Goal: Task Accomplishment & Management: Complete application form

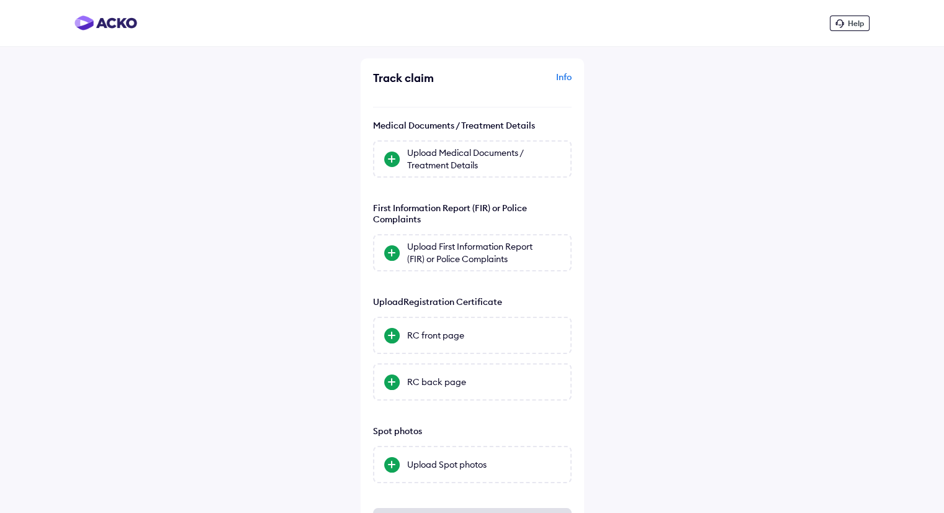
scroll to position [63, 0]
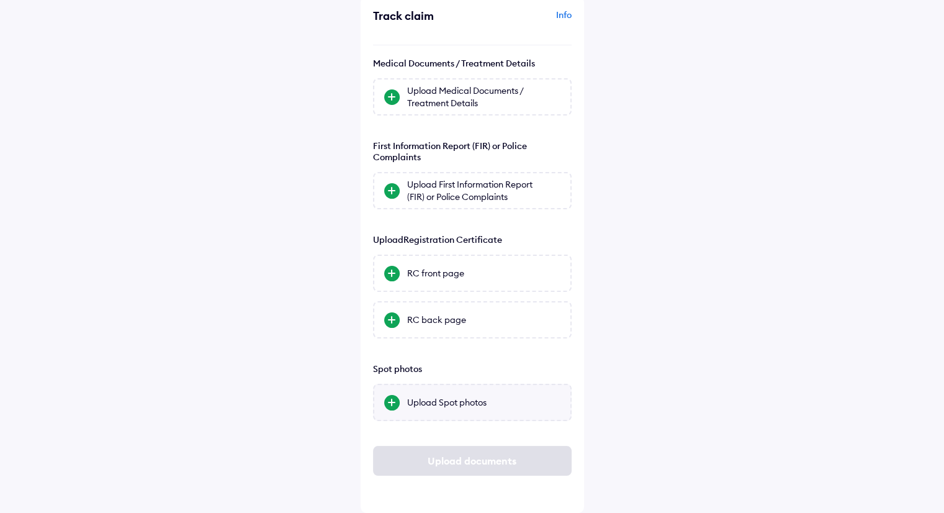
click at [466, 399] on div "Upload Spot photos" at bounding box center [483, 402] width 153 height 12
click at [0, 0] on input "Upload Spot photos" at bounding box center [0, 0] width 0 height 0
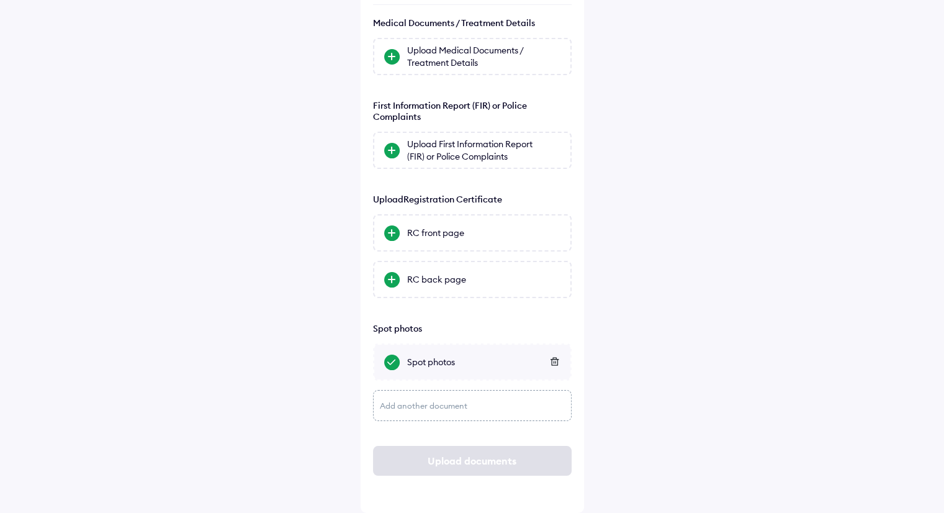
scroll to position [103, 0]
click at [407, 400] on div "Add another document" at bounding box center [472, 405] width 199 height 31
click at [420, 408] on div "Upload another page" at bounding box center [483, 407] width 153 height 12
click at [0, 0] on input "Upload another page" at bounding box center [0, 0] width 0 height 0
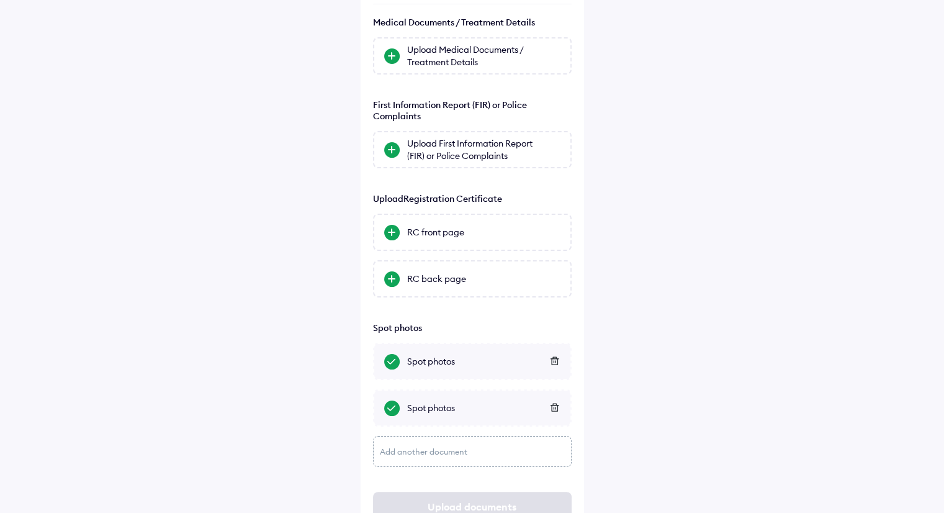
click at [413, 454] on div "Add another document" at bounding box center [472, 451] width 199 height 31
click at [413, 454] on div "Upload another page" at bounding box center [483, 454] width 153 height 12
click at [0, 0] on input "Upload another page" at bounding box center [0, 0] width 0 height 0
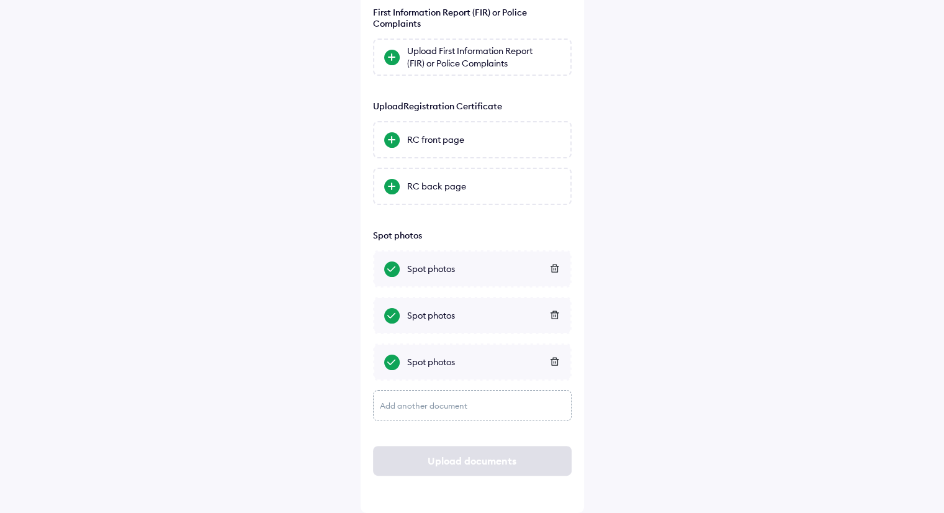
click at [418, 400] on div "Add another document" at bounding box center [472, 405] width 199 height 31
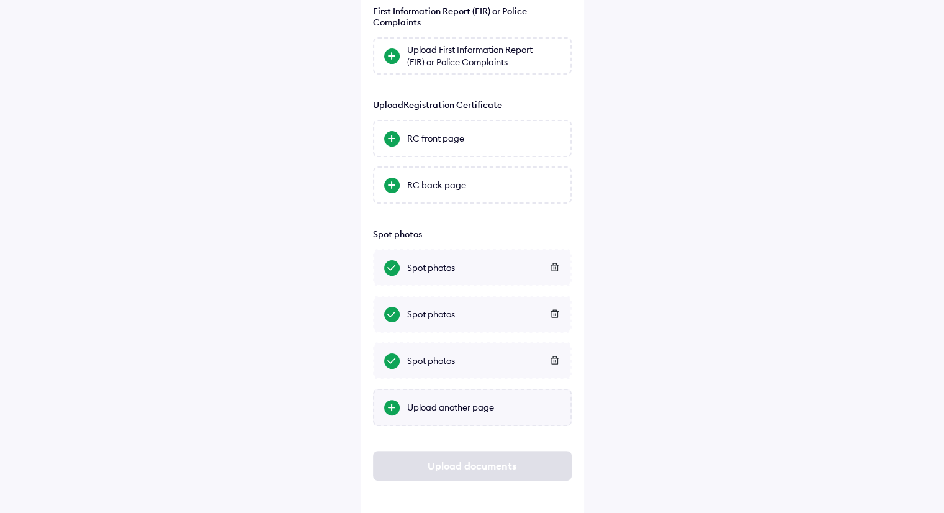
click at [419, 403] on div "Upload another page" at bounding box center [483, 407] width 153 height 12
click at [0, 0] on input "Upload another page" at bounding box center [0, 0] width 0 height 0
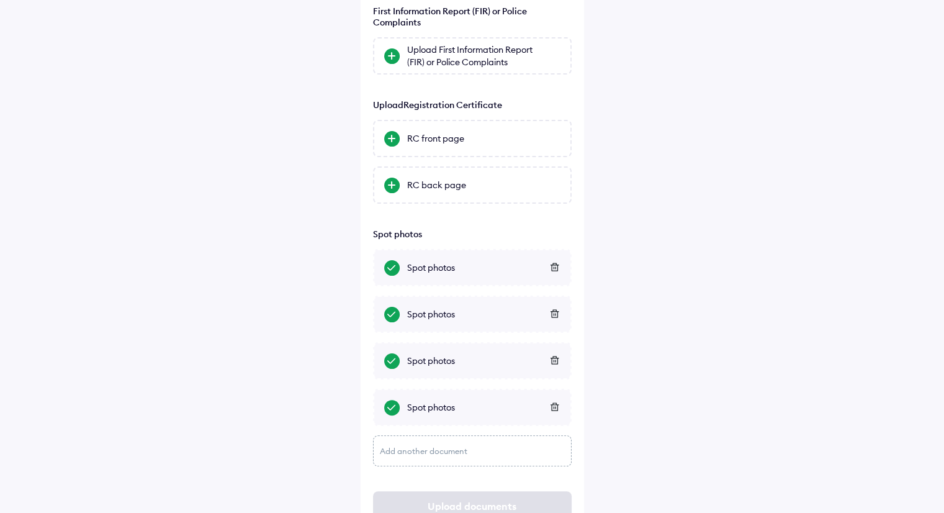
scroll to position [243, 0]
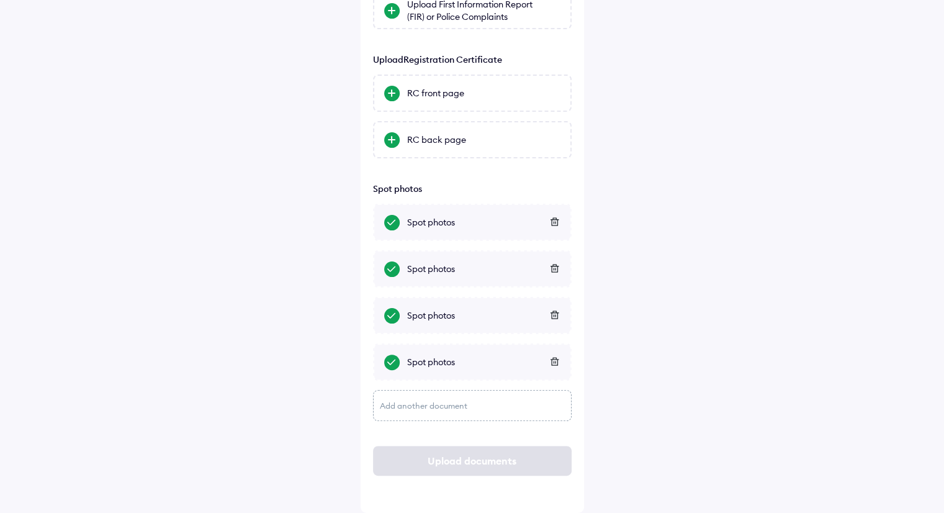
click at [395, 406] on div "Add another document" at bounding box center [472, 405] width 199 height 31
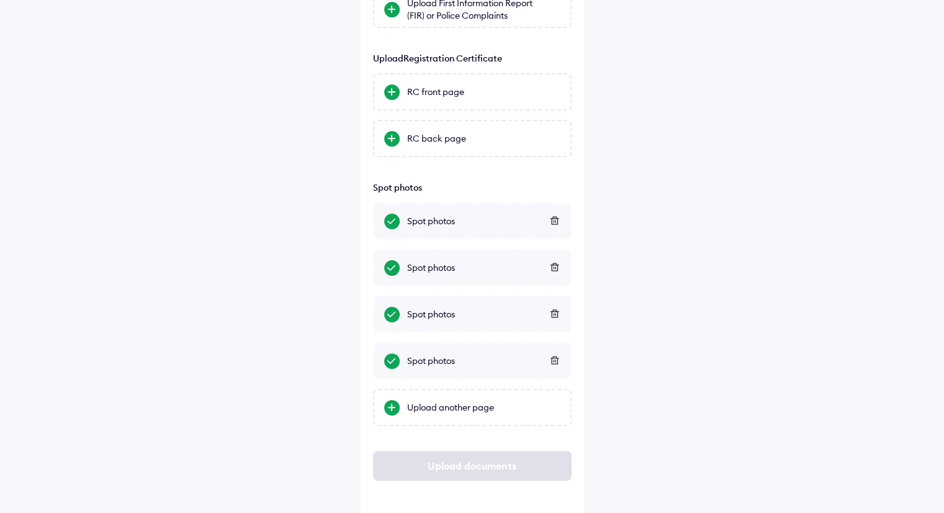
click at [395, 406] on div at bounding box center [392, 408] width 16 height 16
click at [0, 0] on input "Upload another page" at bounding box center [0, 0] width 0 height 0
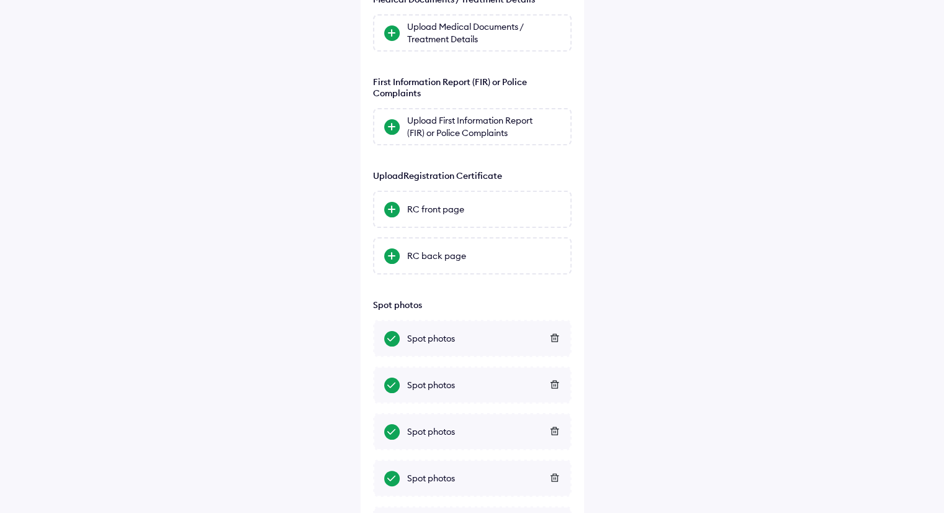
scroll to position [124, 0]
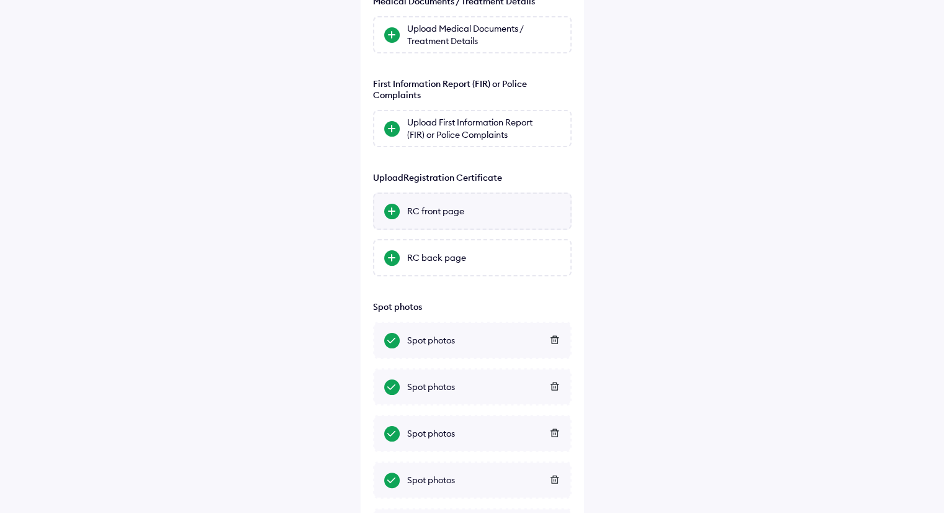
click at [429, 205] on div "RC front page" at bounding box center [483, 211] width 153 height 12
click at [0, 0] on input "RC front page" at bounding box center [0, 0] width 0 height 0
click at [442, 260] on div "RC back page" at bounding box center [483, 257] width 153 height 12
click at [0, 0] on input "RC back page" at bounding box center [0, 0] width 0 height 0
click at [555, 212] on icon at bounding box center [554, 210] width 8 height 8
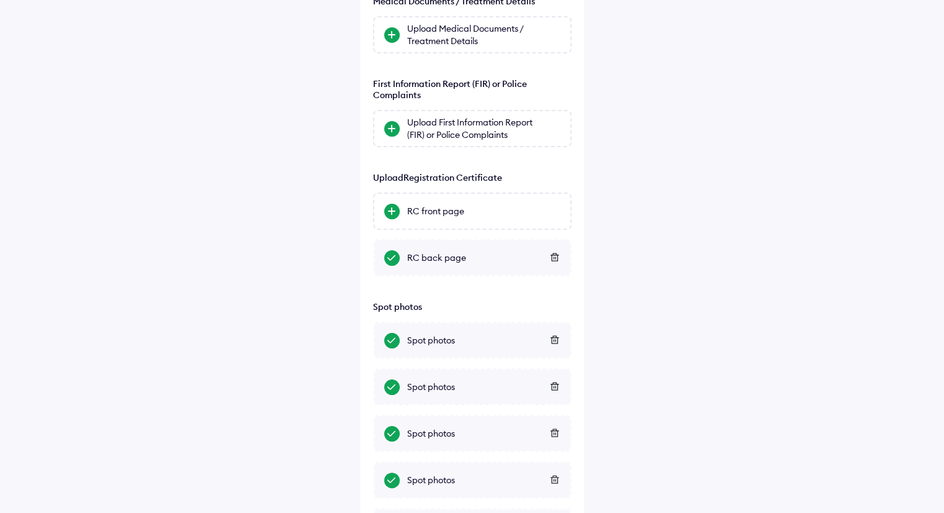
click at [554, 257] on icon at bounding box center [554, 257] width 9 height 9
click at [467, 219] on div "RC front page" at bounding box center [472, 210] width 199 height 37
click at [0, 0] on input "RC front page" at bounding box center [0, 0] width 0 height 0
click at [444, 260] on div "RC back page" at bounding box center [483, 257] width 153 height 12
click at [0, 0] on input "RC back page" at bounding box center [0, 0] width 0 height 0
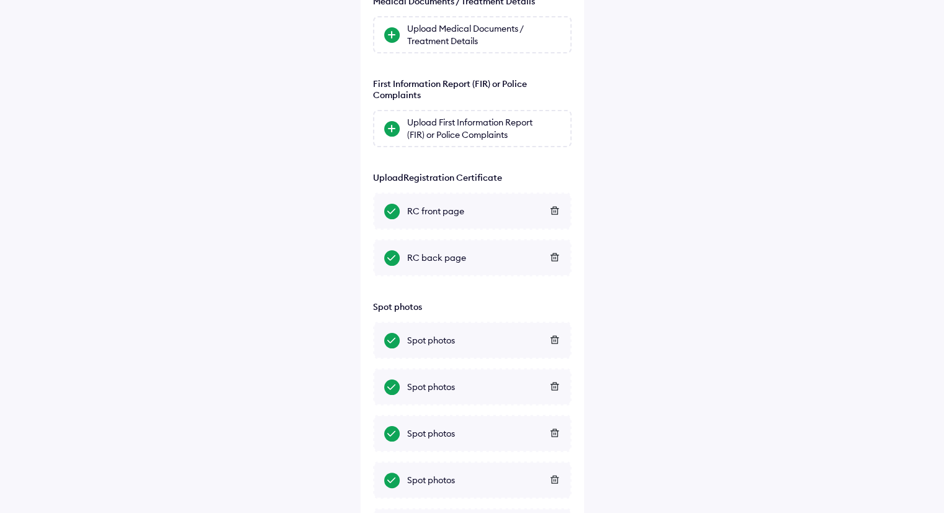
scroll to position [32, 0]
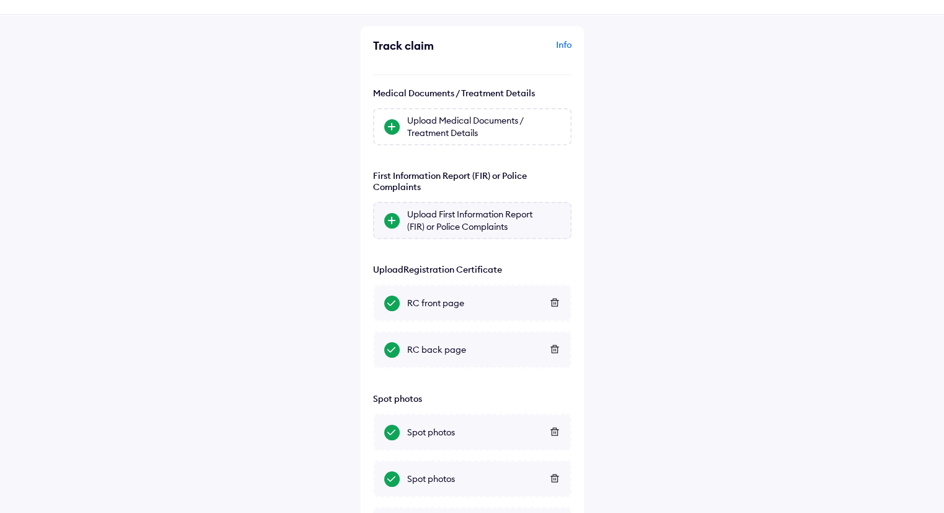
click at [414, 217] on div "Upload First Information Report (FIR) or Police Complaints" at bounding box center [483, 220] width 153 height 25
click at [0, 0] on input "Upload First Information Report (FIR) or Police Complaints" at bounding box center [0, 0] width 0 height 0
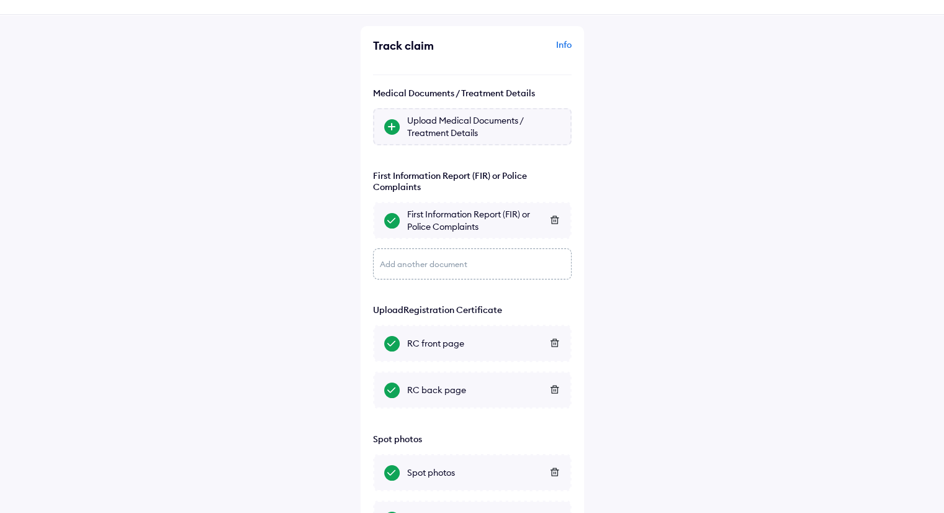
click at [482, 116] on div "Upload Medical Documents / Treatment Details" at bounding box center [483, 126] width 153 height 25
click at [0, 0] on input "Upload Medical Documents / Treatment Details" at bounding box center [0, 0] width 0 height 0
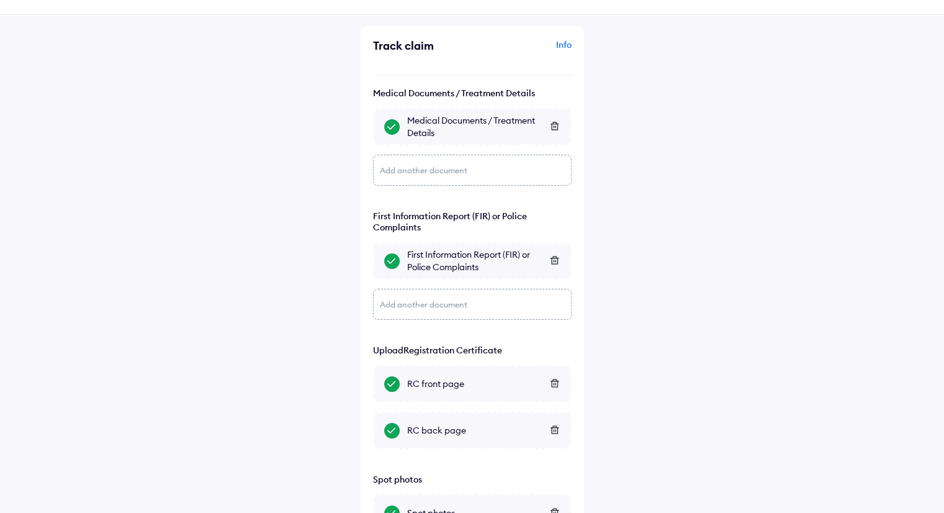
click at [420, 167] on div "Add another document" at bounding box center [472, 170] width 199 height 31
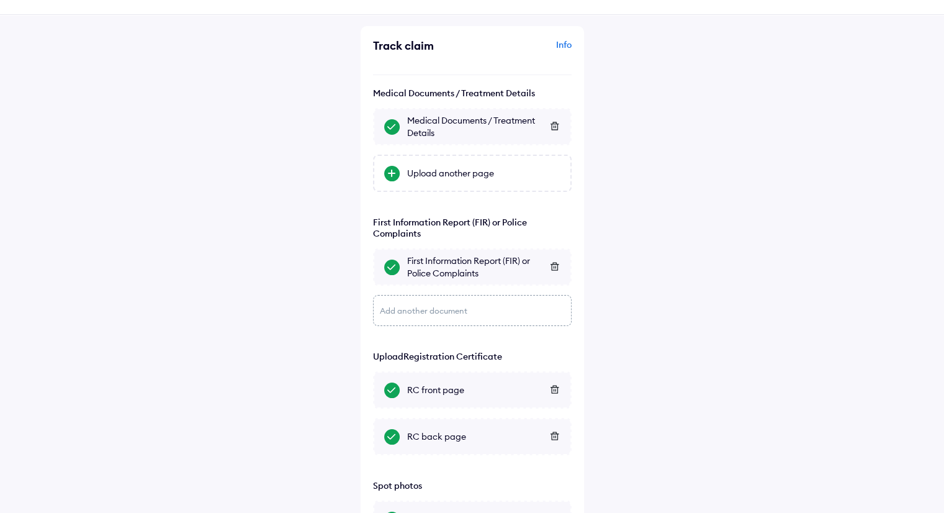
click at [420, 167] on div "Upload another page" at bounding box center [483, 173] width 153 height 12
click at [0, 0] on input "Upload another page" at bounding box center [0, 0] width 0 height 0
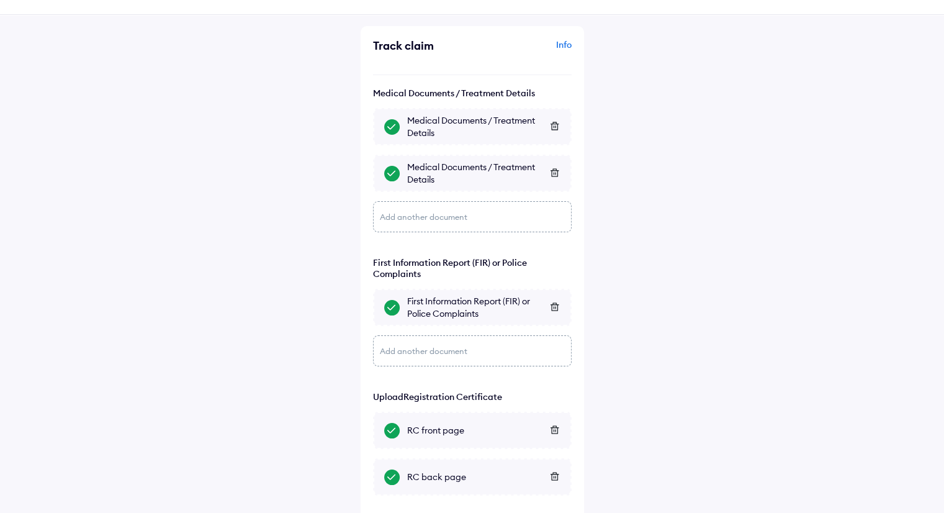
click at [427, 214] on div "Add another document" at bounding box center [472, 216] width 199 height 31
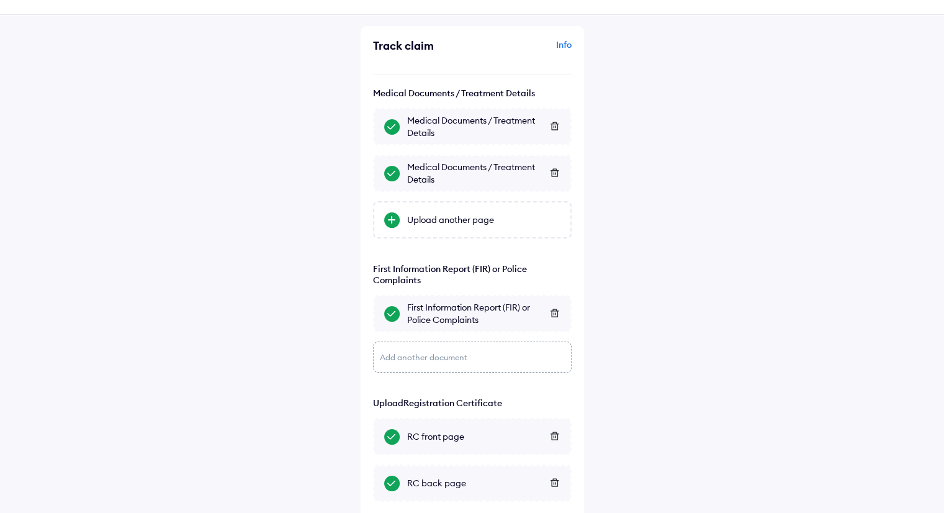
click at [427, 214] on div "Upload another page" at bounding box center [483, 219] width 153 height 12
click at [0, 0] on input "Upload another page" at bounding box center [0, 0] width 0 height 0
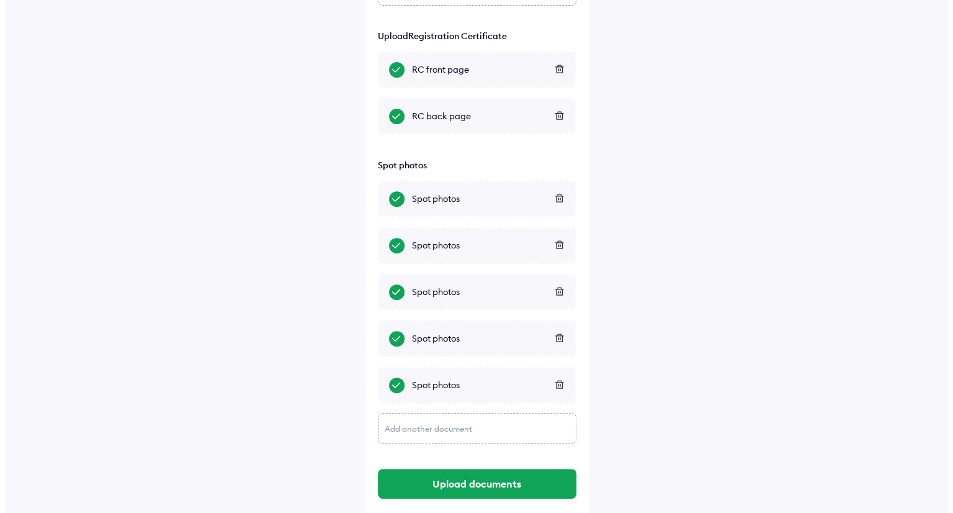
scroll to position [464, 0]
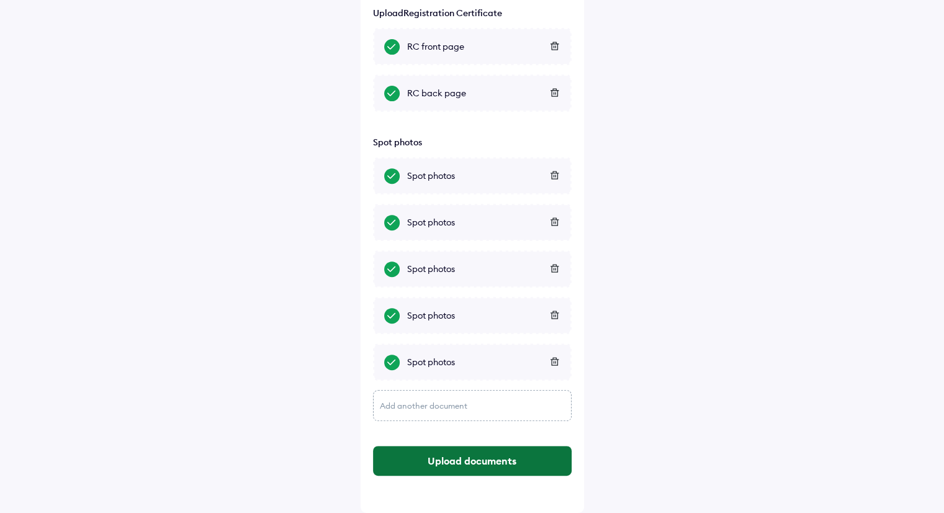
click at [491, 460] on button "Upload documents" at bounding box center [472, 461] width 199 height 30
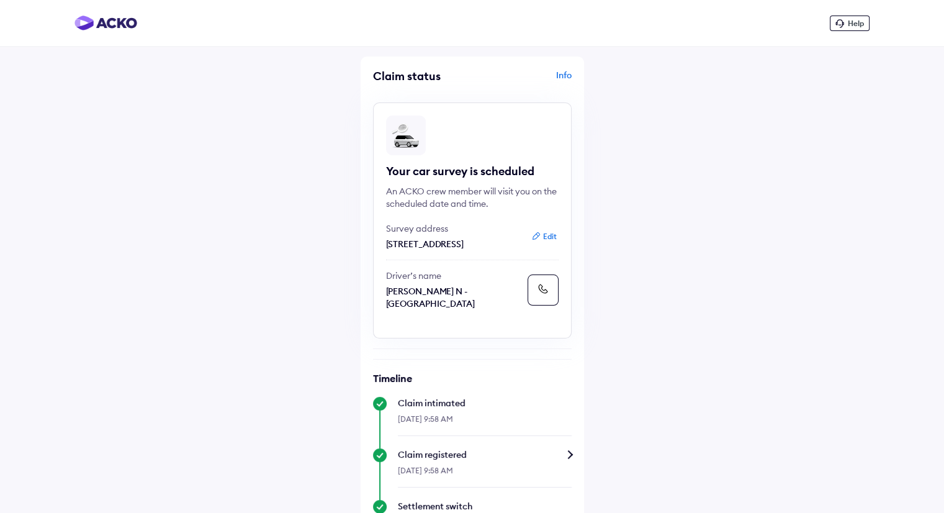
click at [301, 226] on div "Help Claim status Info Your car survey is scheduled An ACKO crew member will vi…" at bounding box center [472, 428] width 944 height 856
